Goal: Find specific page/section: Find specific page/section

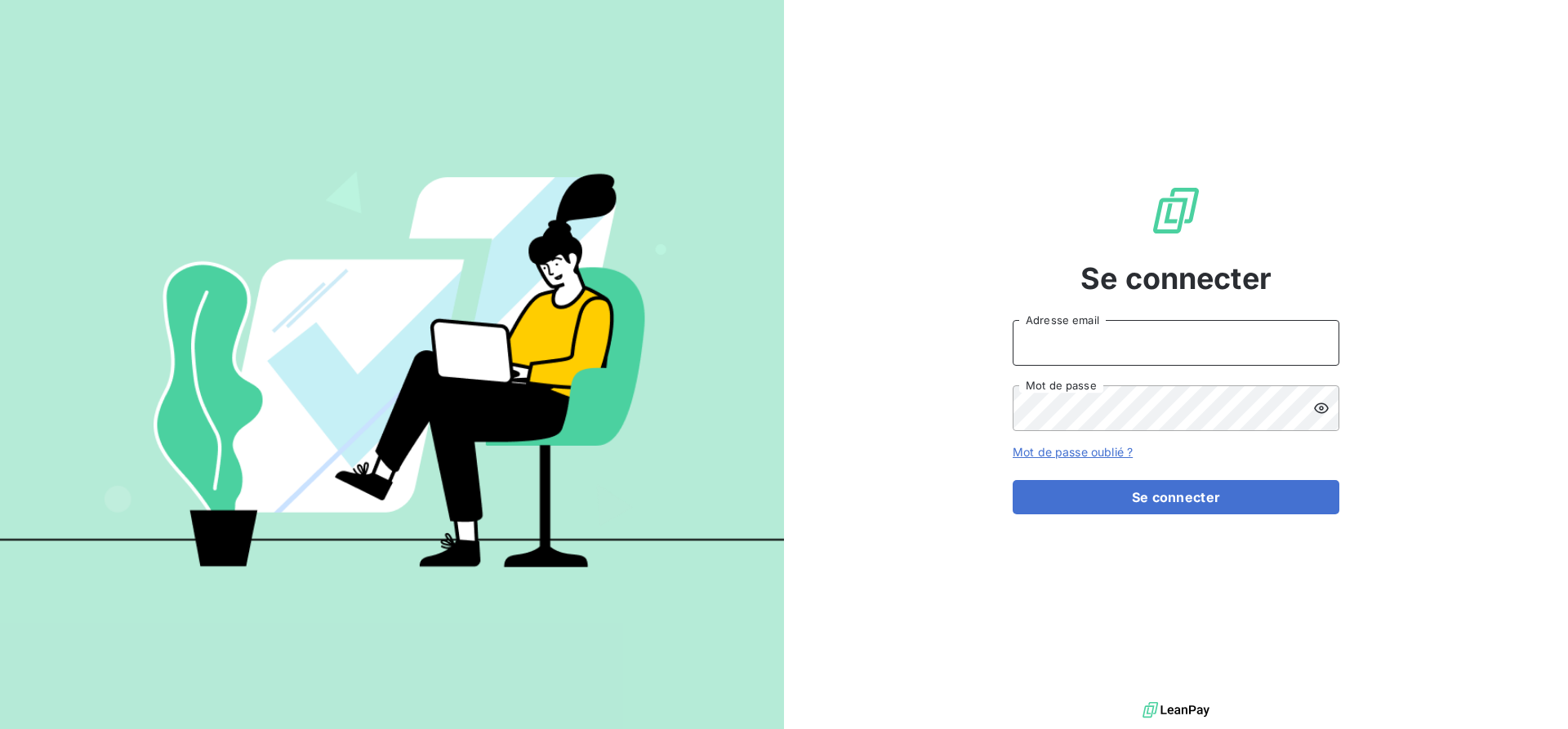
click at [1045, 328] on input "Adresse email" at bounding box center [1176, 343] width 327 height 46
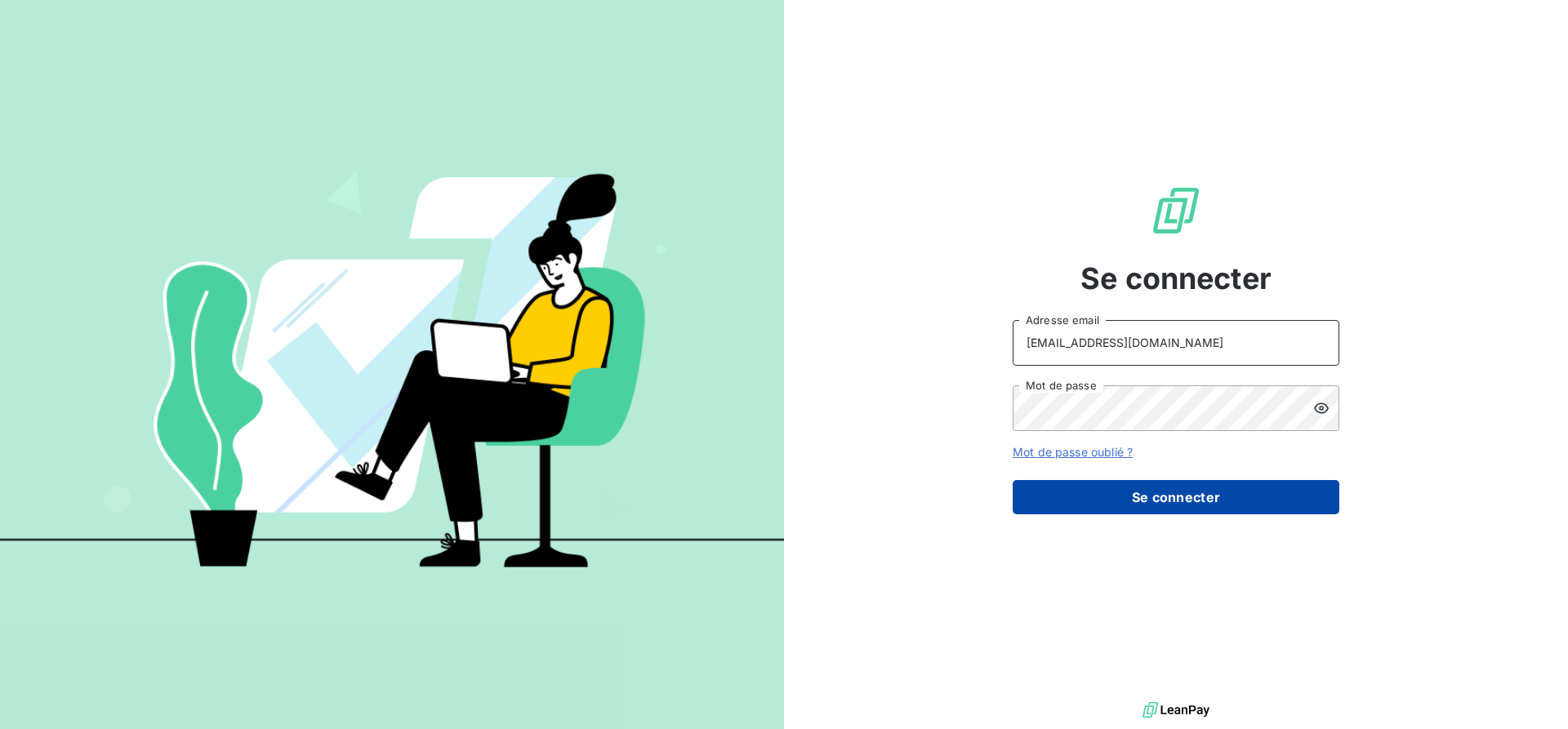
type input "[EMAIL_ADDRESS][DOMAIN_NAME]"
click at [1181, 501] on button "Se connecter" at bounding box center [1176, 497] width 327 height 34
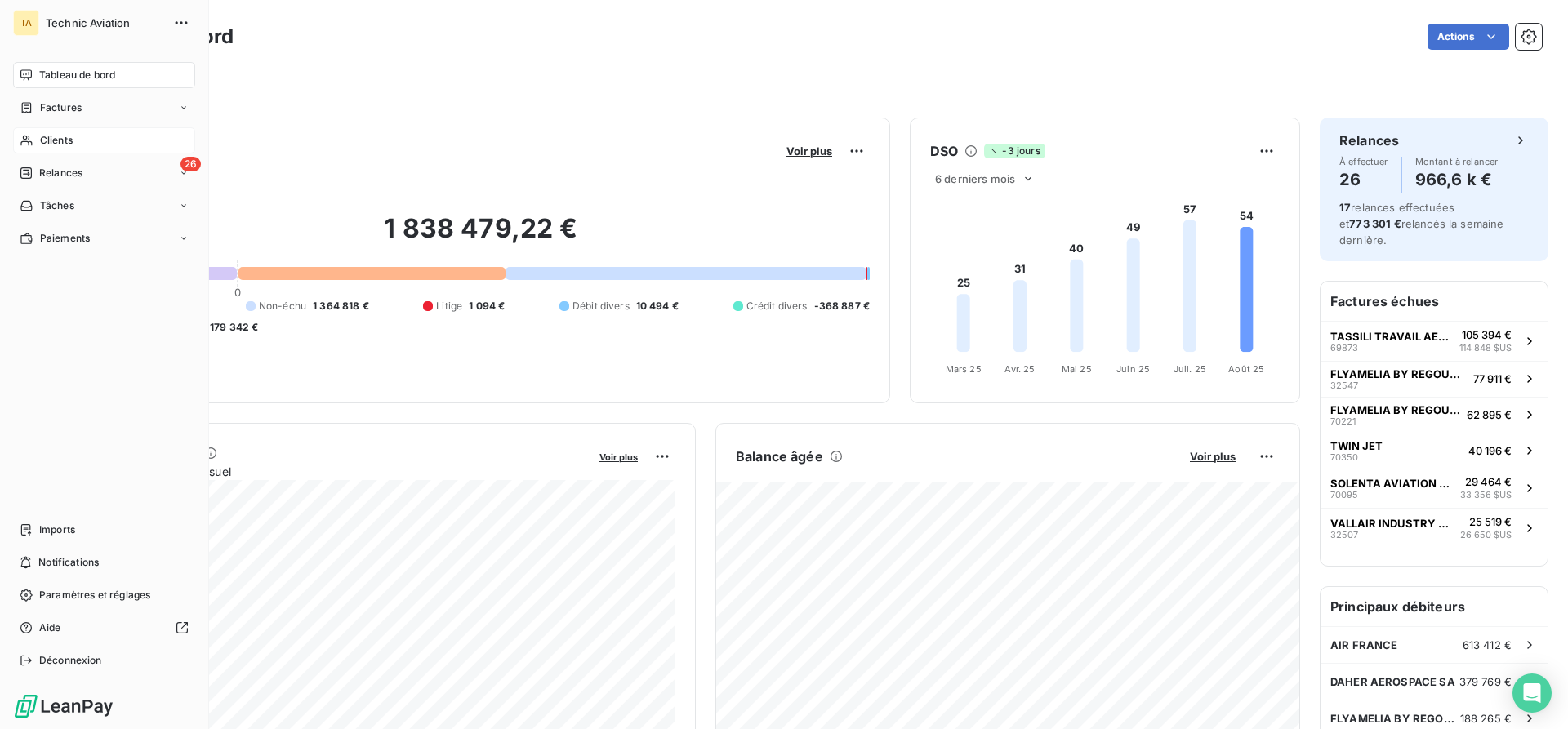
click at [46, 141] on span "Clients" at bounding box center [56, 140] width 33 height 14
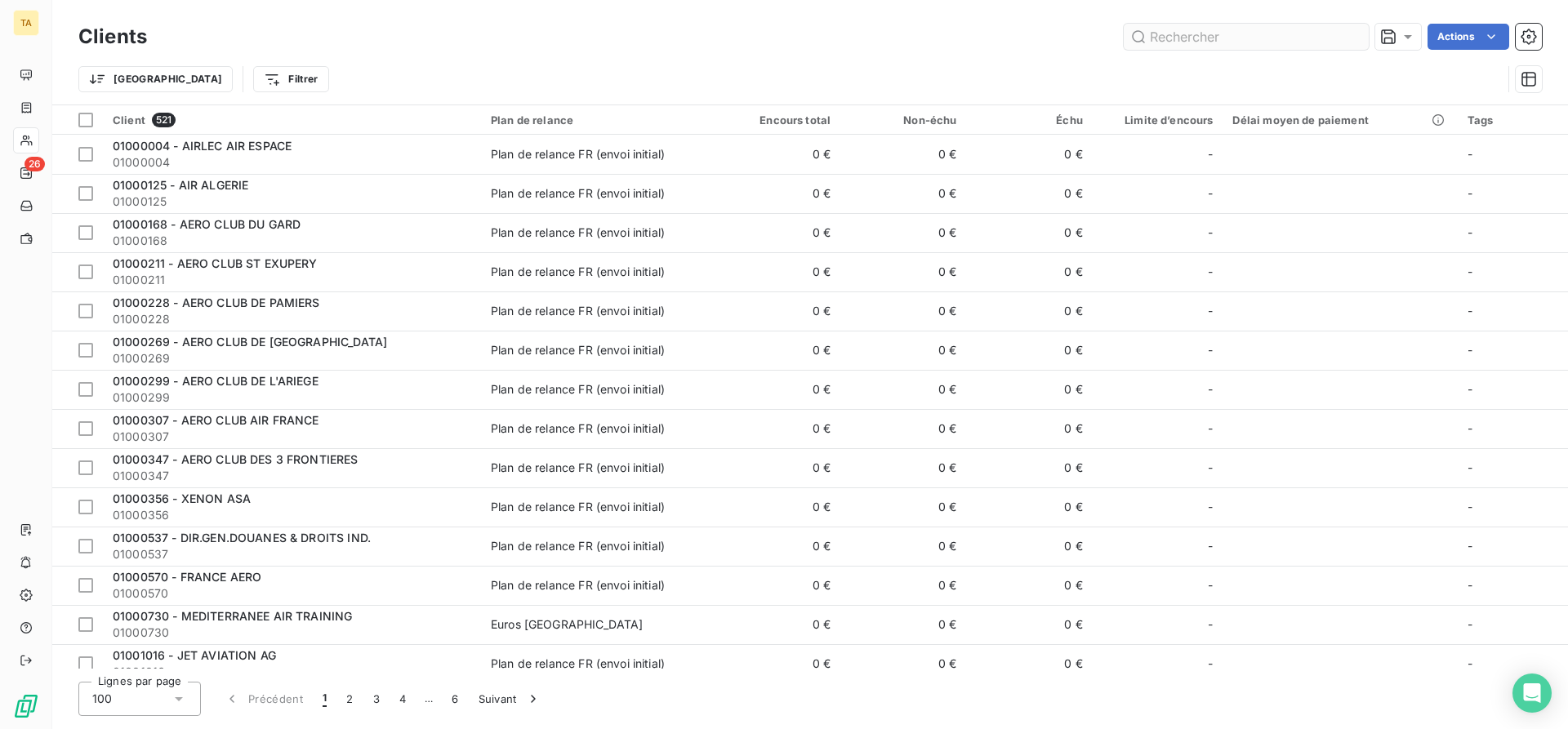
click at [1183, 38] on input "text" at bounding box center [1246, 37] width 245 height 26
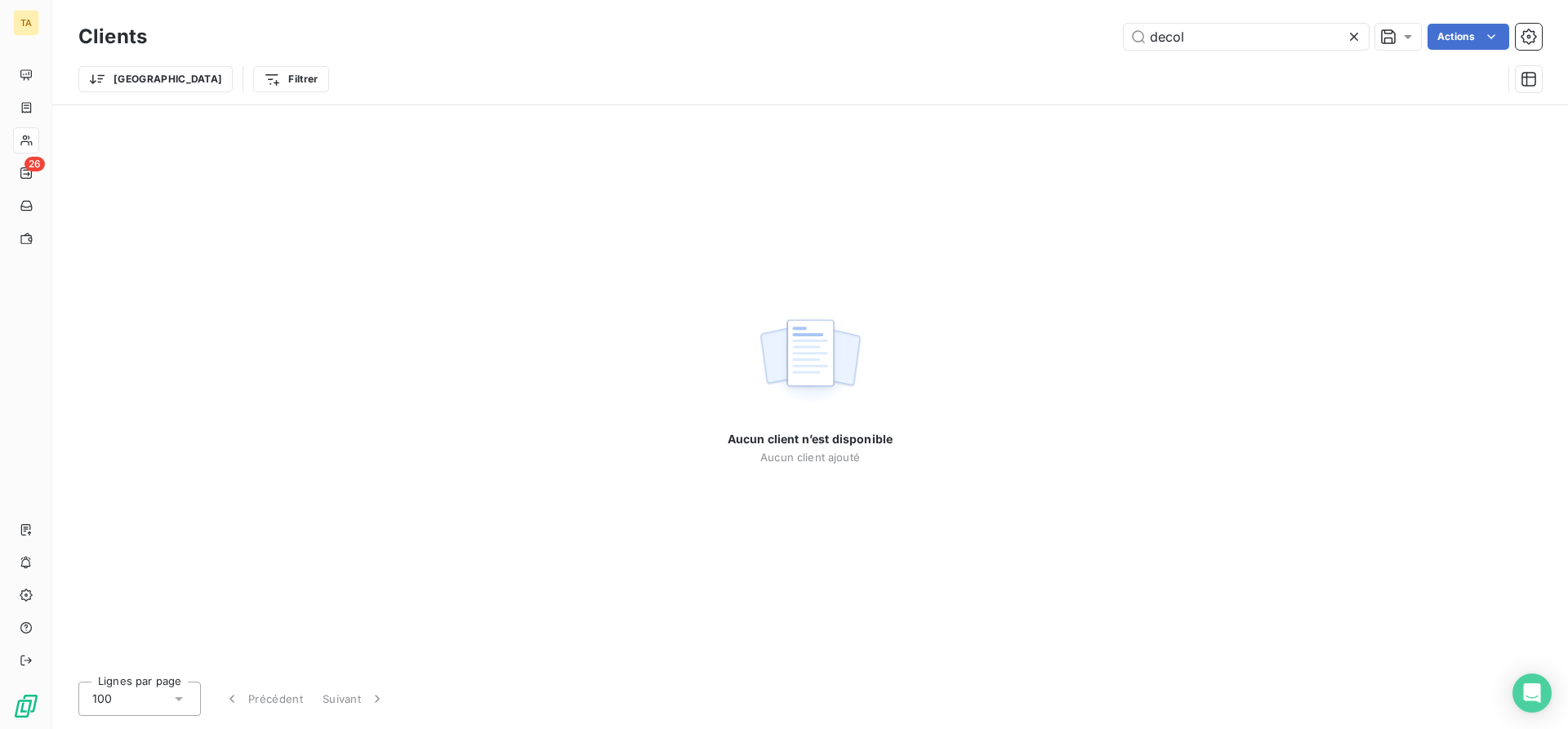
type input "decol"
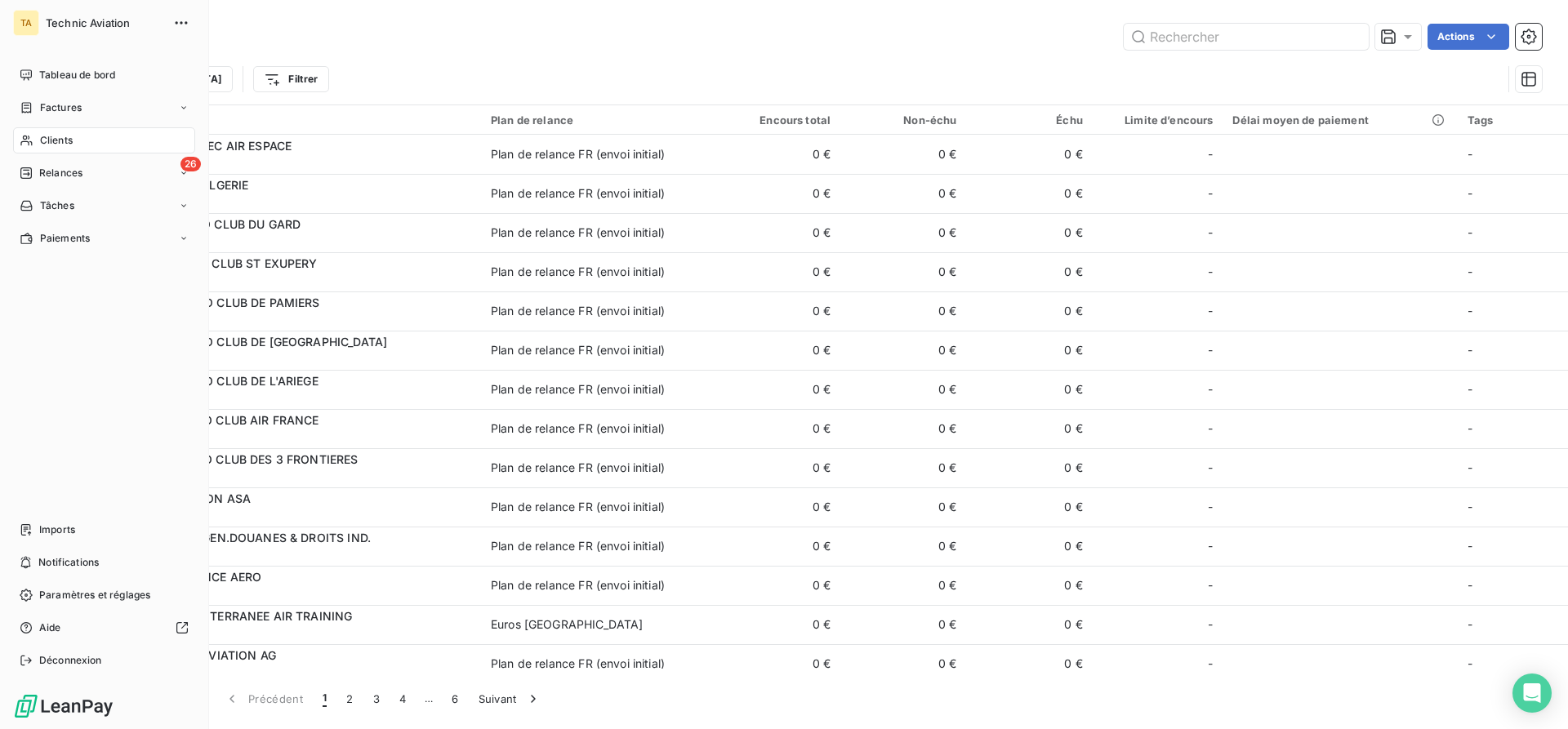
click at [30, 140] on icon at bounding box center [27, 140] width 14 height 13
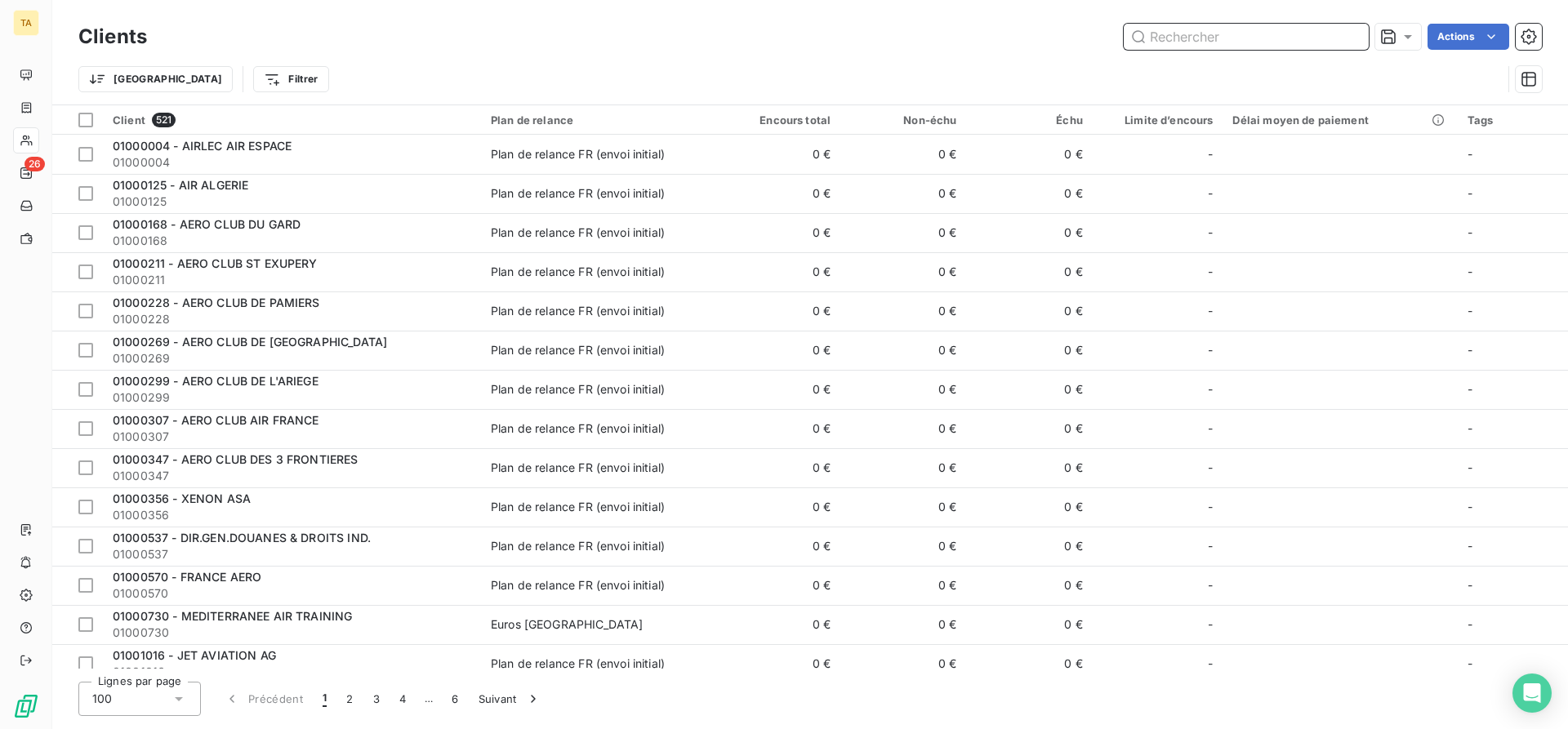
click at [1197, 43] on input "text" at bounding box center [1246, 37] width 245 height 26
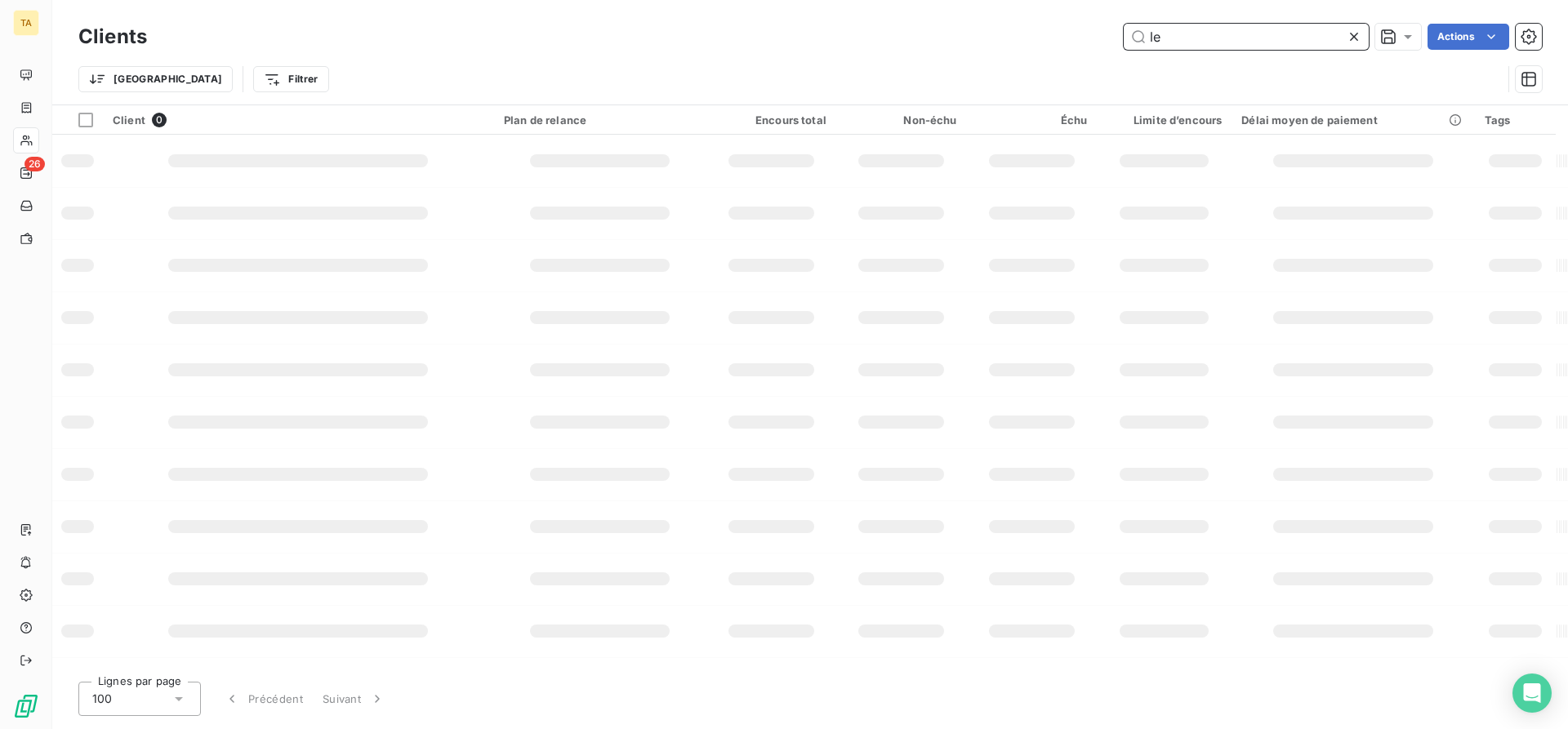
type input "l"
type input "d"
type input "s"
